Goal: Find specific page/section: Find specific page/section

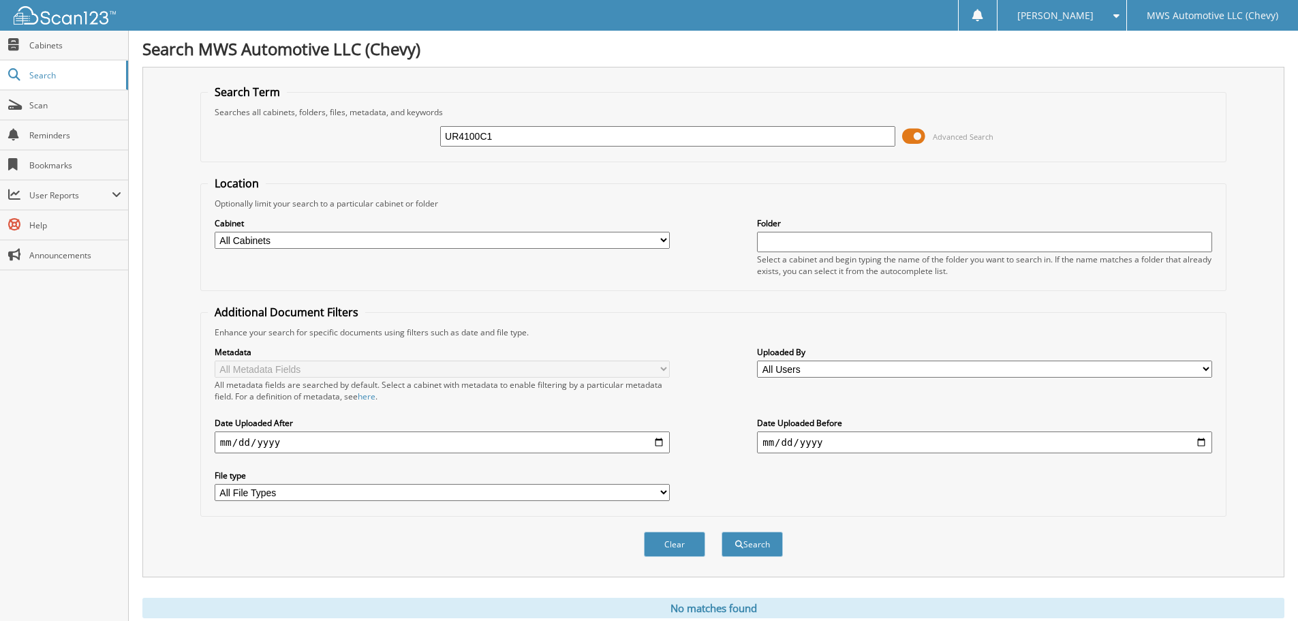
click at [289, 131] on div "UR4100C1 Advanced Search" at bounding box center [713, 136] width 1011 height 37
type input "PU3106B"
click at [721, 531] on button "Search" at bounding box center [751, 543] width 61 height 25
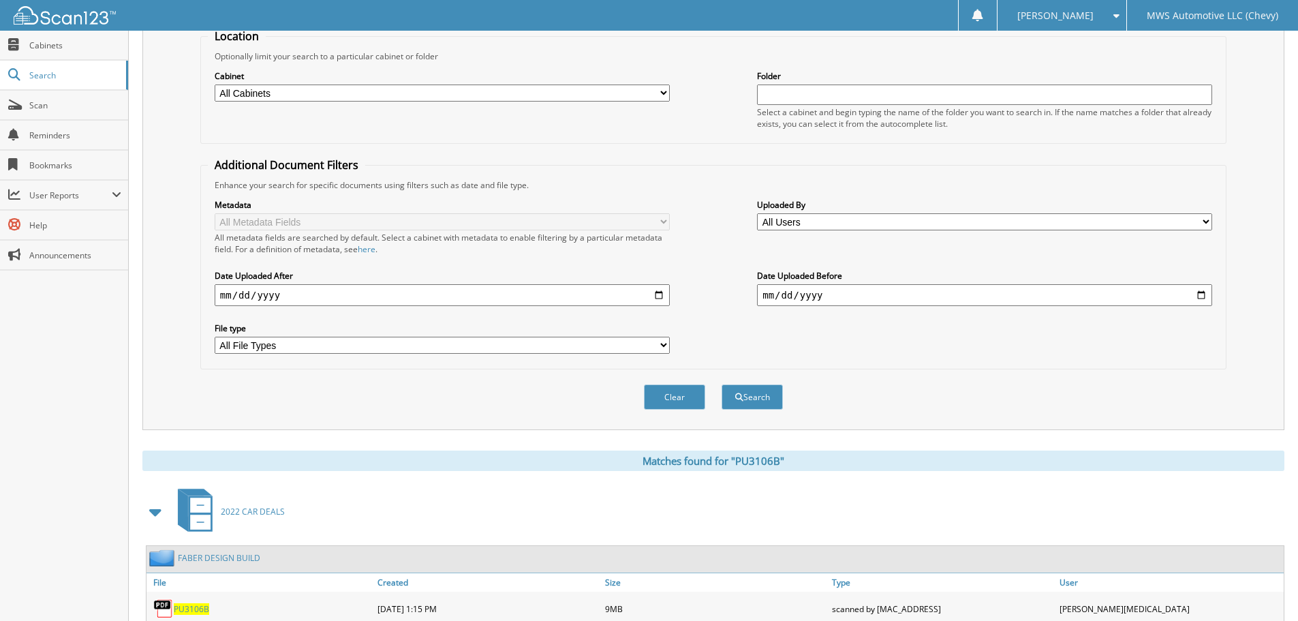
scroll to position [273, 0]
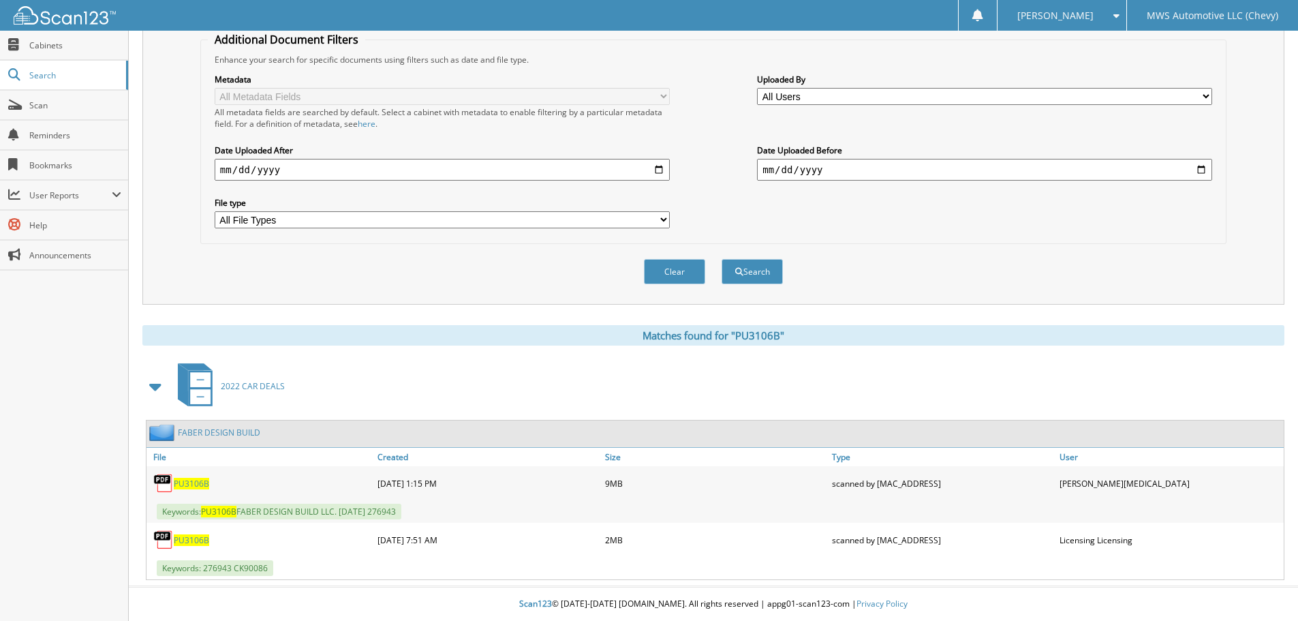
click at [191, 483] on span "PU3106B" at bounding box center [191, 483] width 35 height 12
